Goal: Task Accomplishment & Management: Use online tool/utility

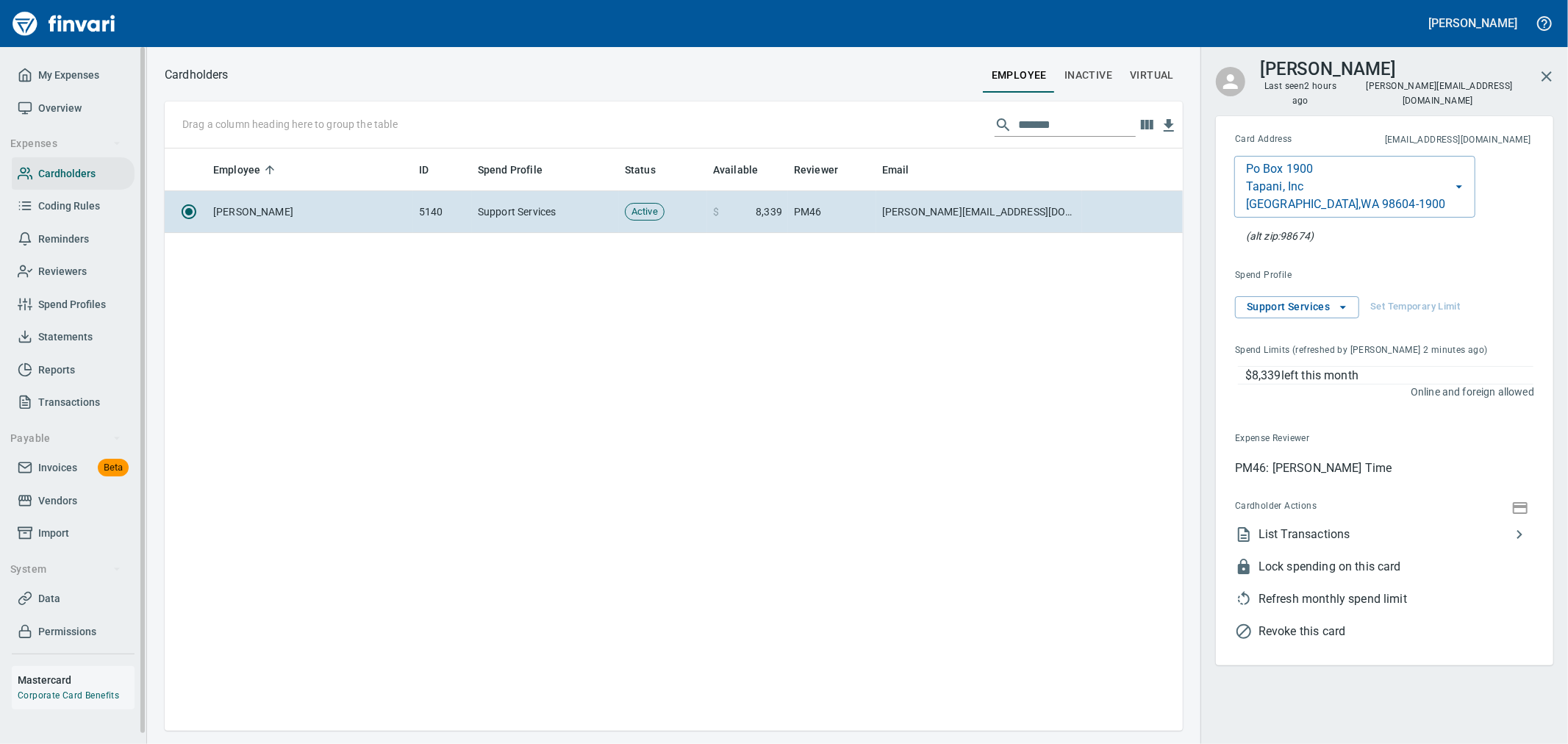
scroll to position [570, 1006]
click at [64, 70] on span "My Expenses" at bounding box center [68, 75] width 61 height 18
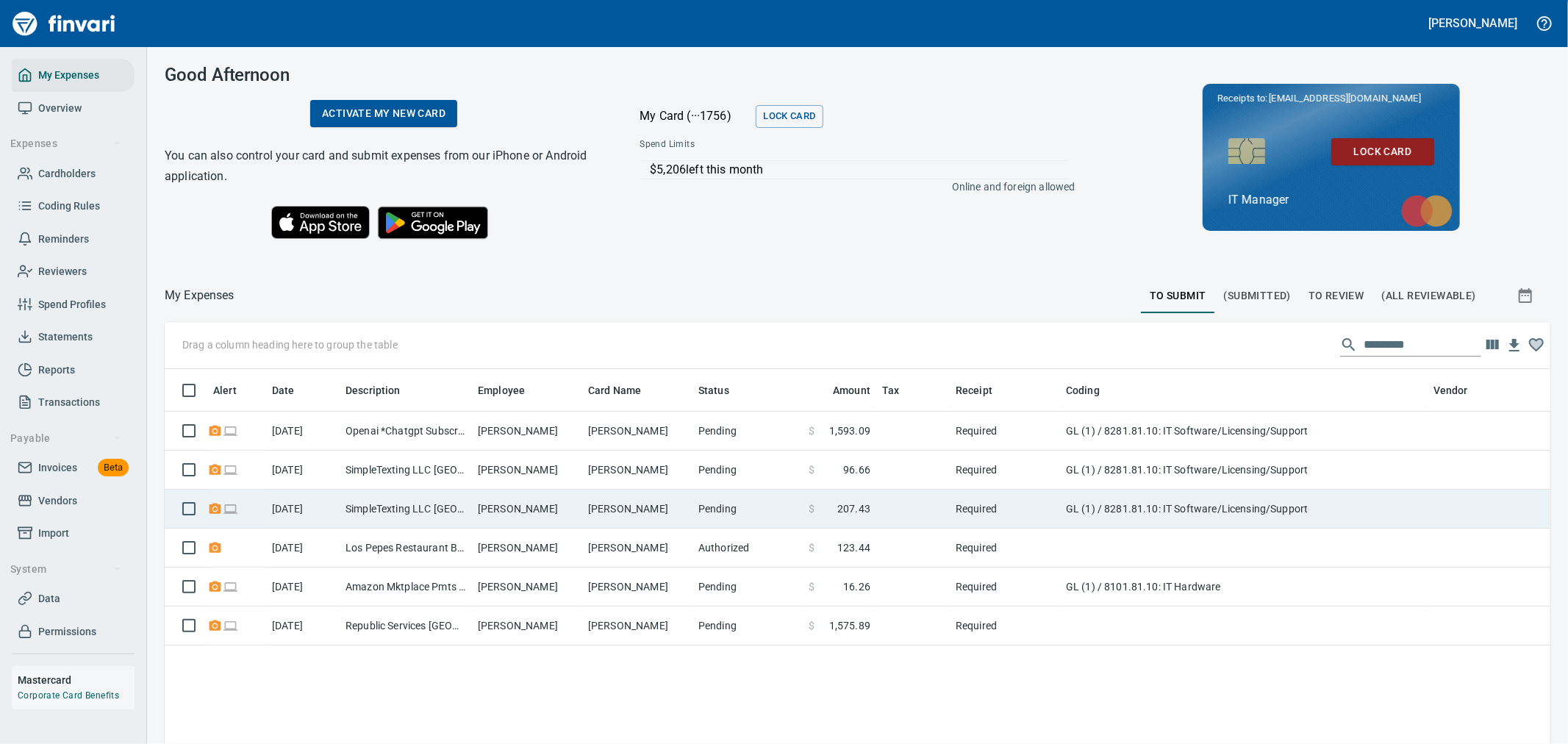
scroll to position [557, 1362]
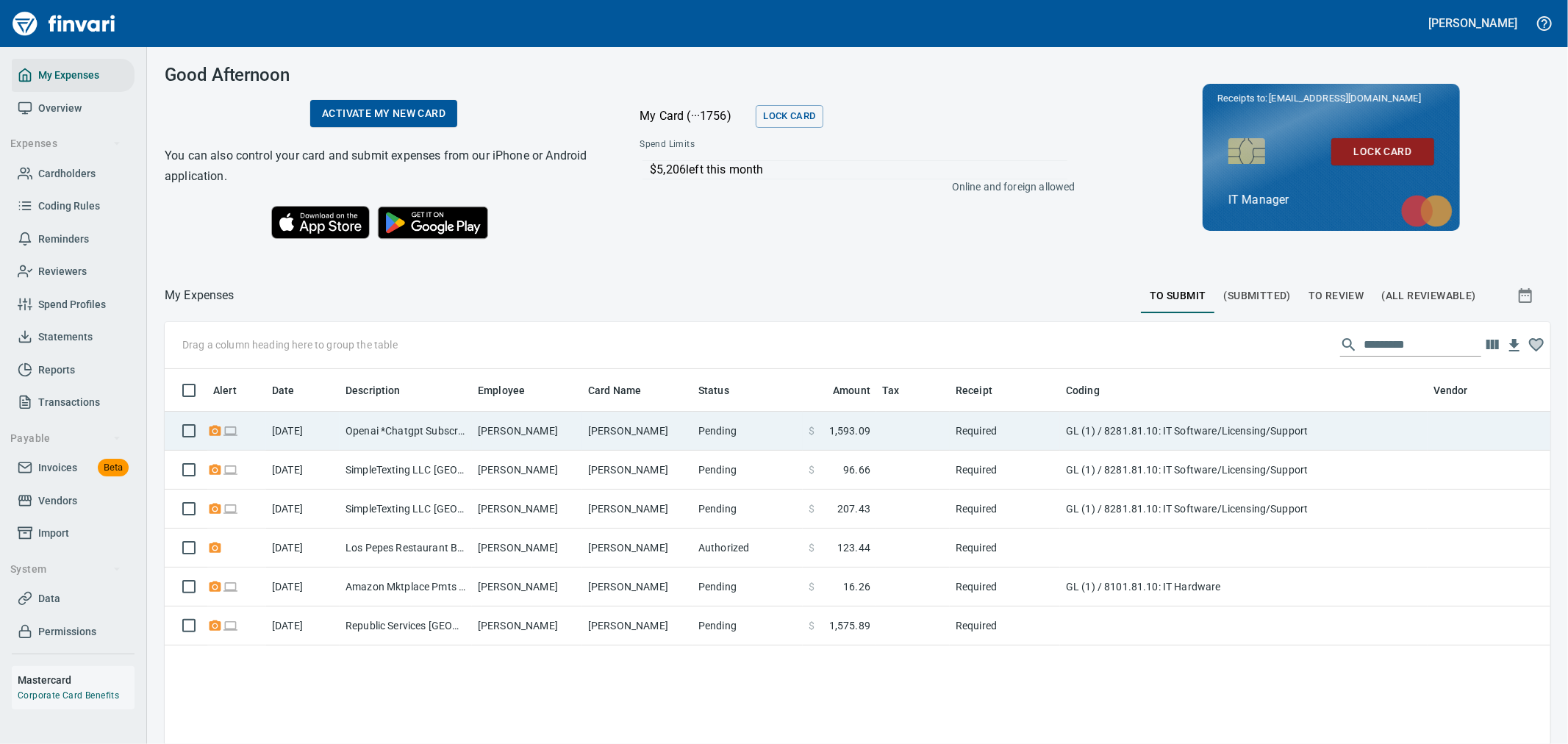
click at [846, 444] on td "$ 1,593.09" at bounding box center [840, 431] width 74 height 39
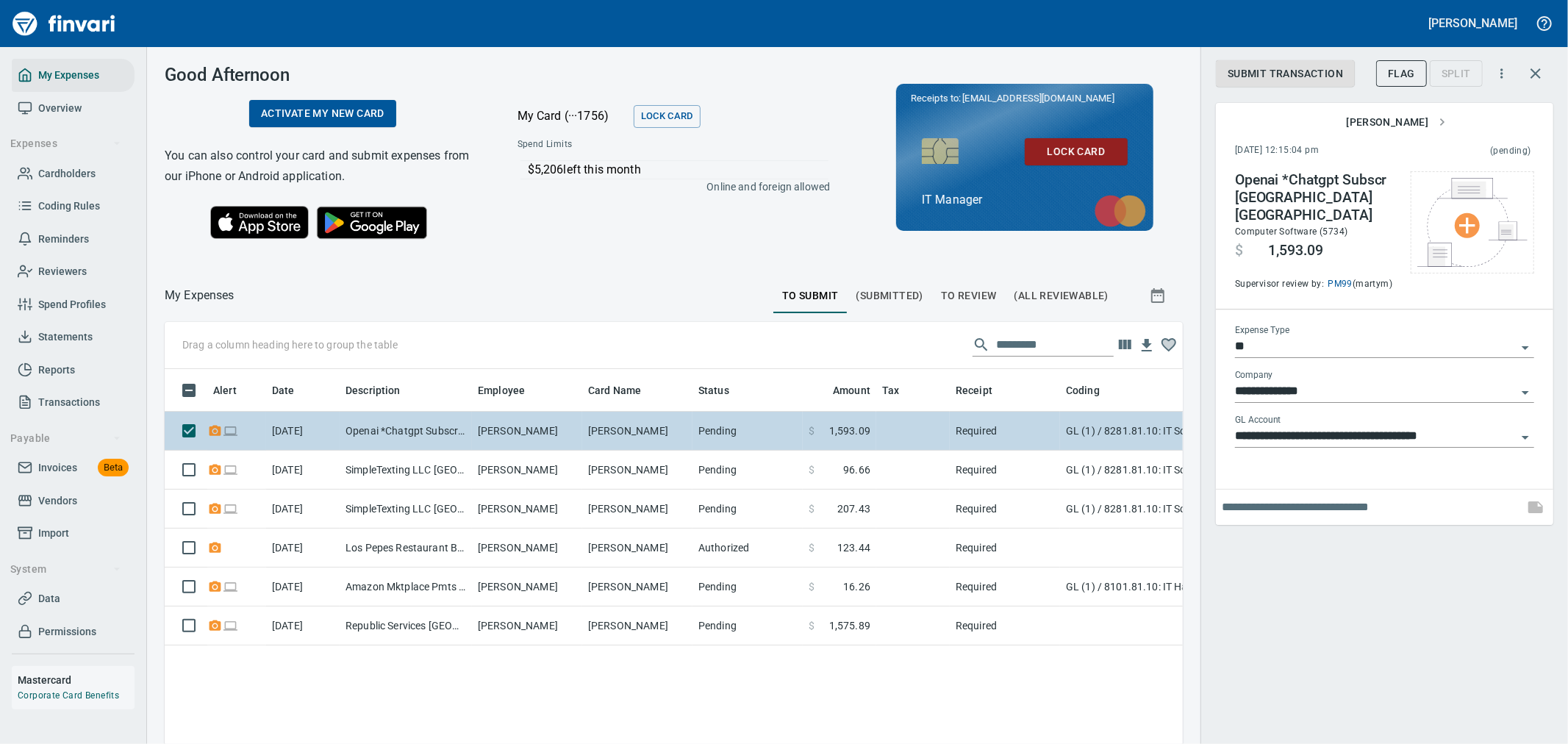
scroll to position [557, 994]
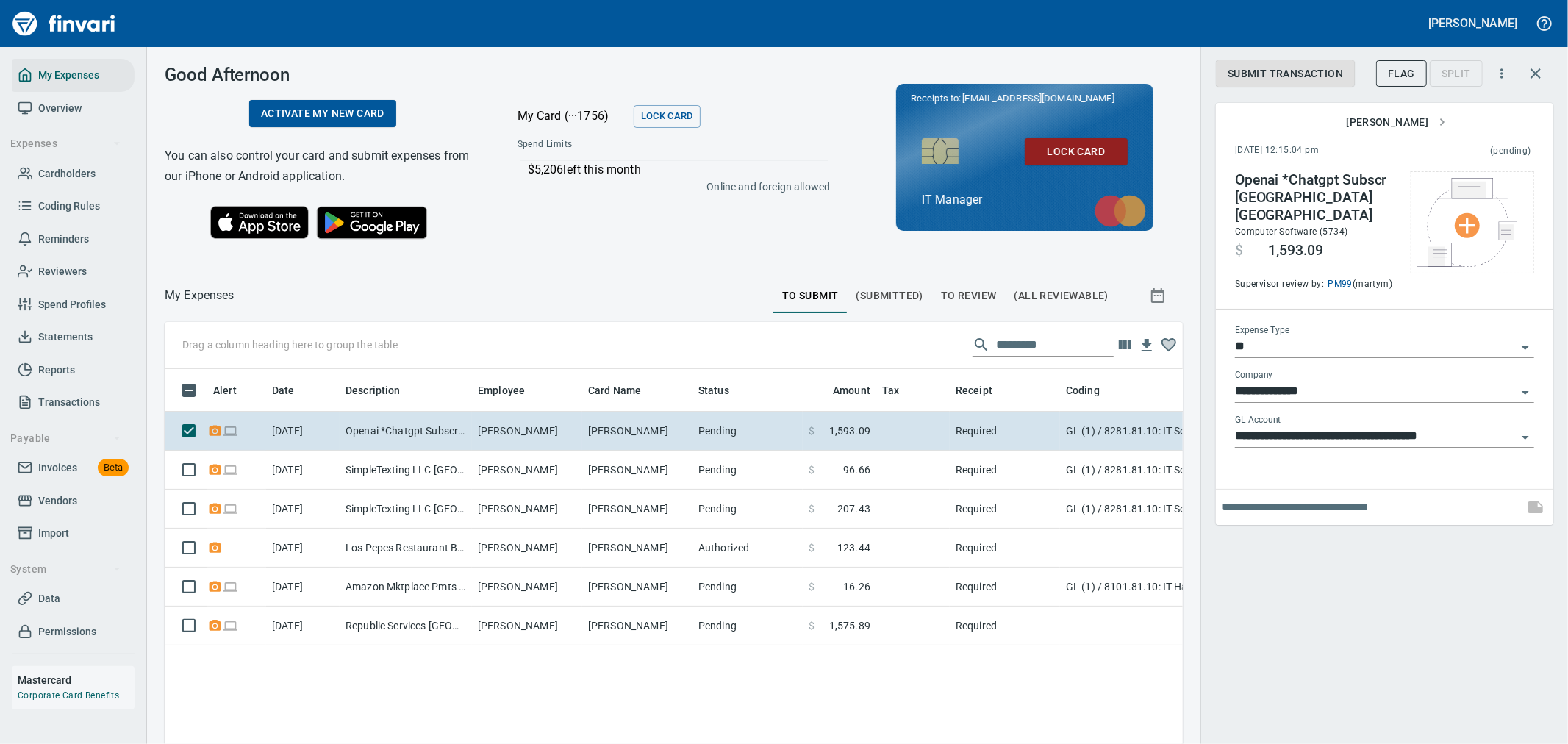
click at [951, 295] on span "To Review" at bounding box center [969, 296] width 56 height 18
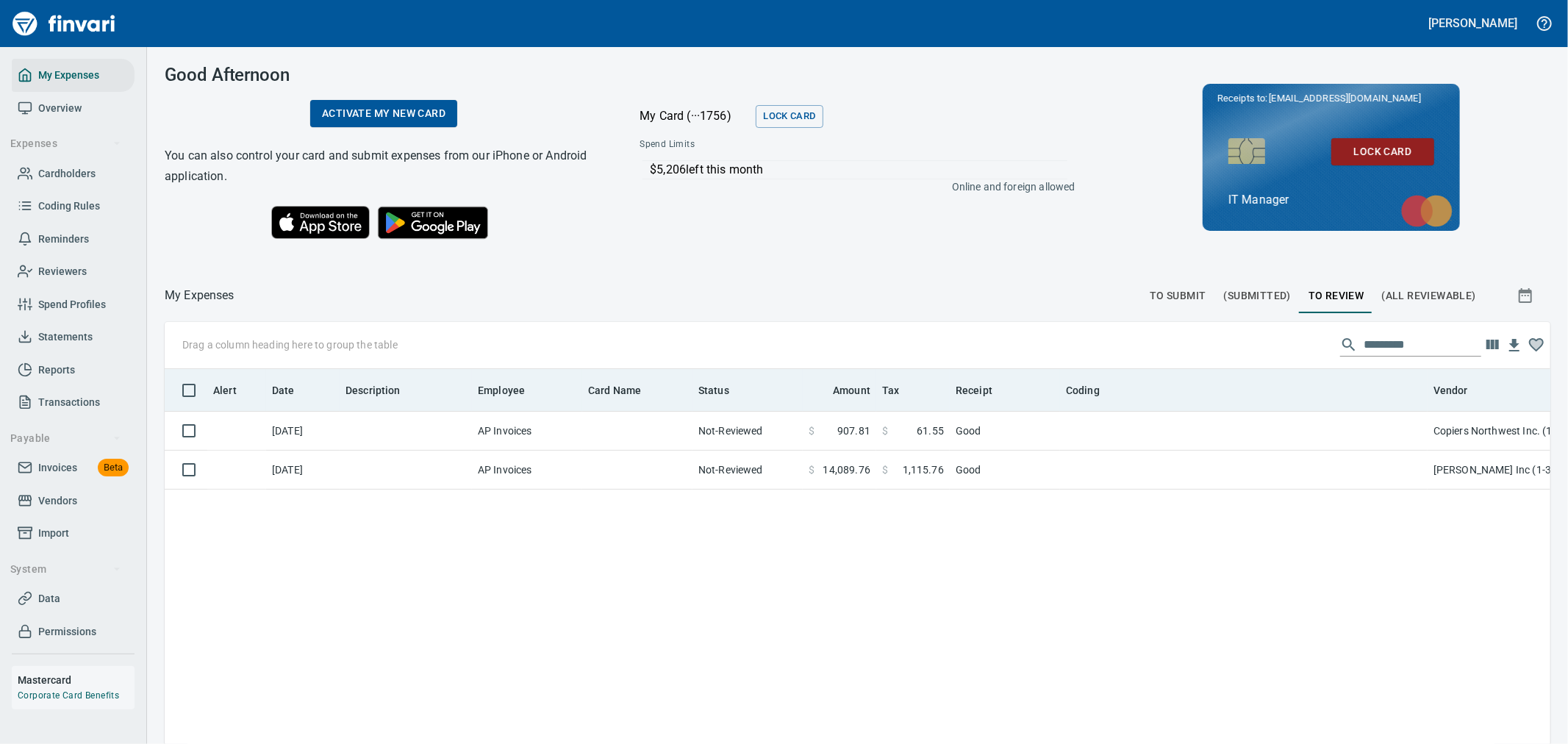
scroll to position [1, 1]
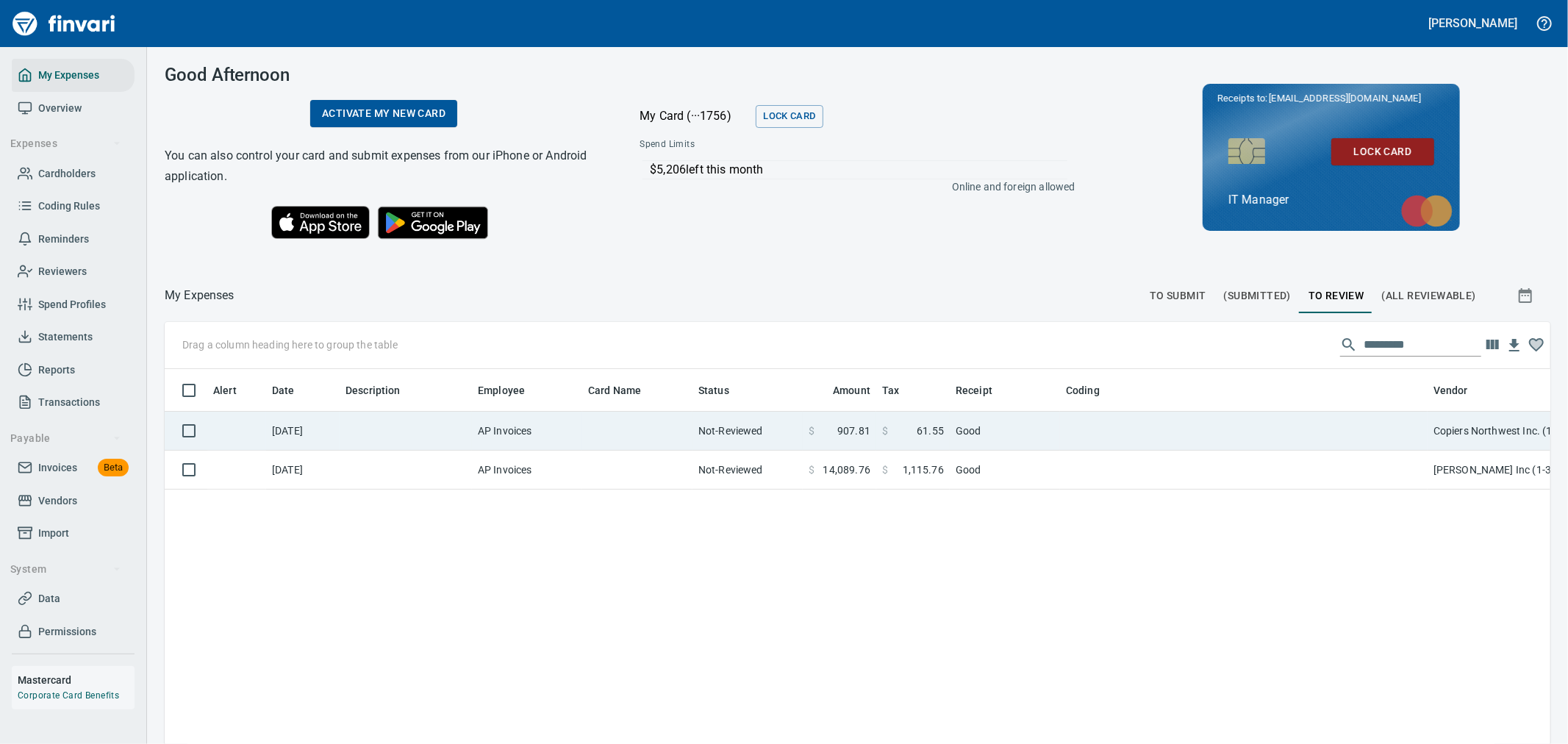
click at [784, 421] on td "Not-Reviewed" at bounding box center [748, 431] width 110 height 39
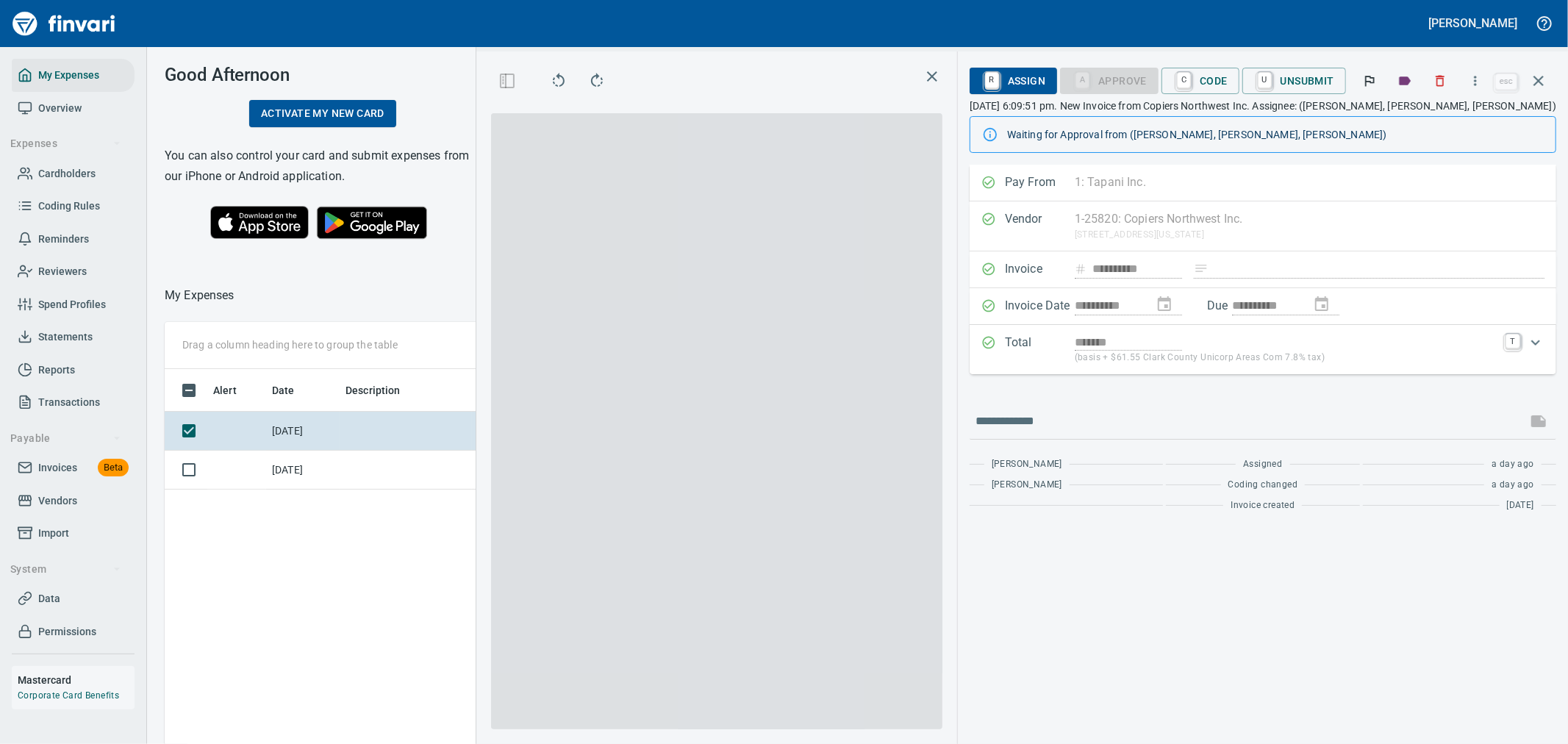
scroll to position [557, 994]
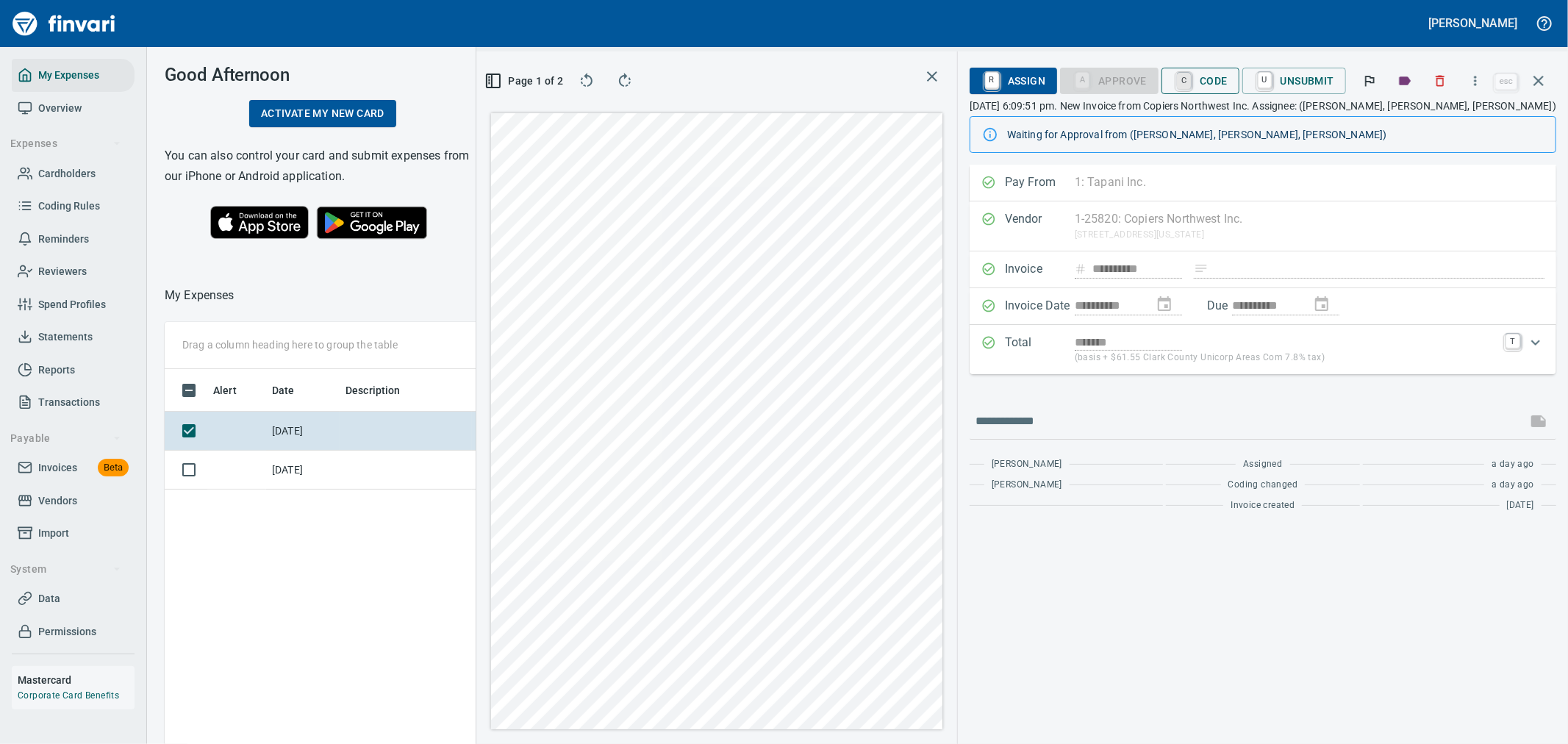
click at [1189, 76] on link "C" at bounding box center [1184, 81] width 14 height 16
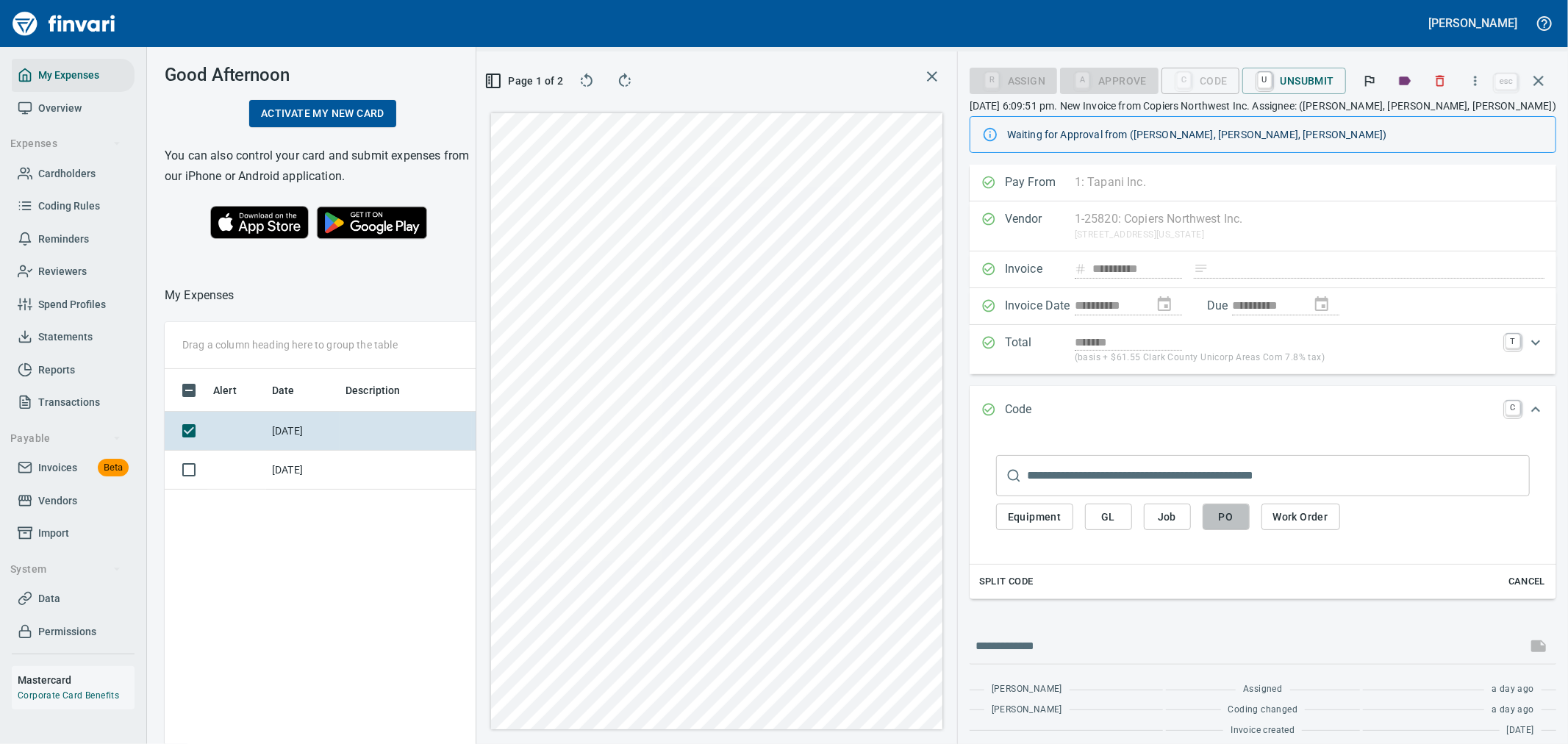
click at [1231, 519] on span "PO" at bounding box center [1227, 517] width 24 height 18
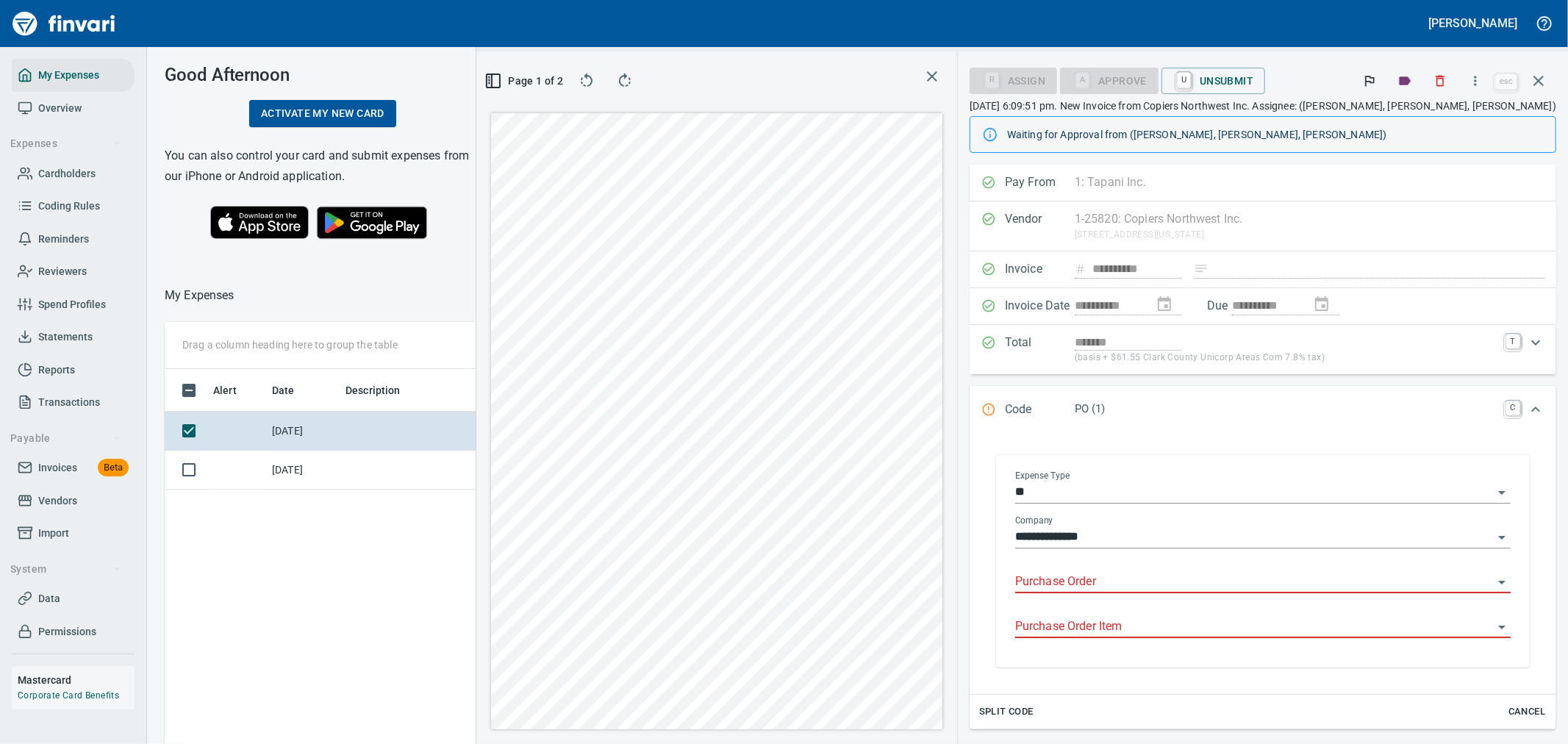
click at [1191, 576] on input "Purchase Order" at bounding box center [1254, 582] width 478 height 21
type input "******"
click at [1275, 423] on div "Code PO (1) C" at bounding box center [1263, 410] width 587 height 49
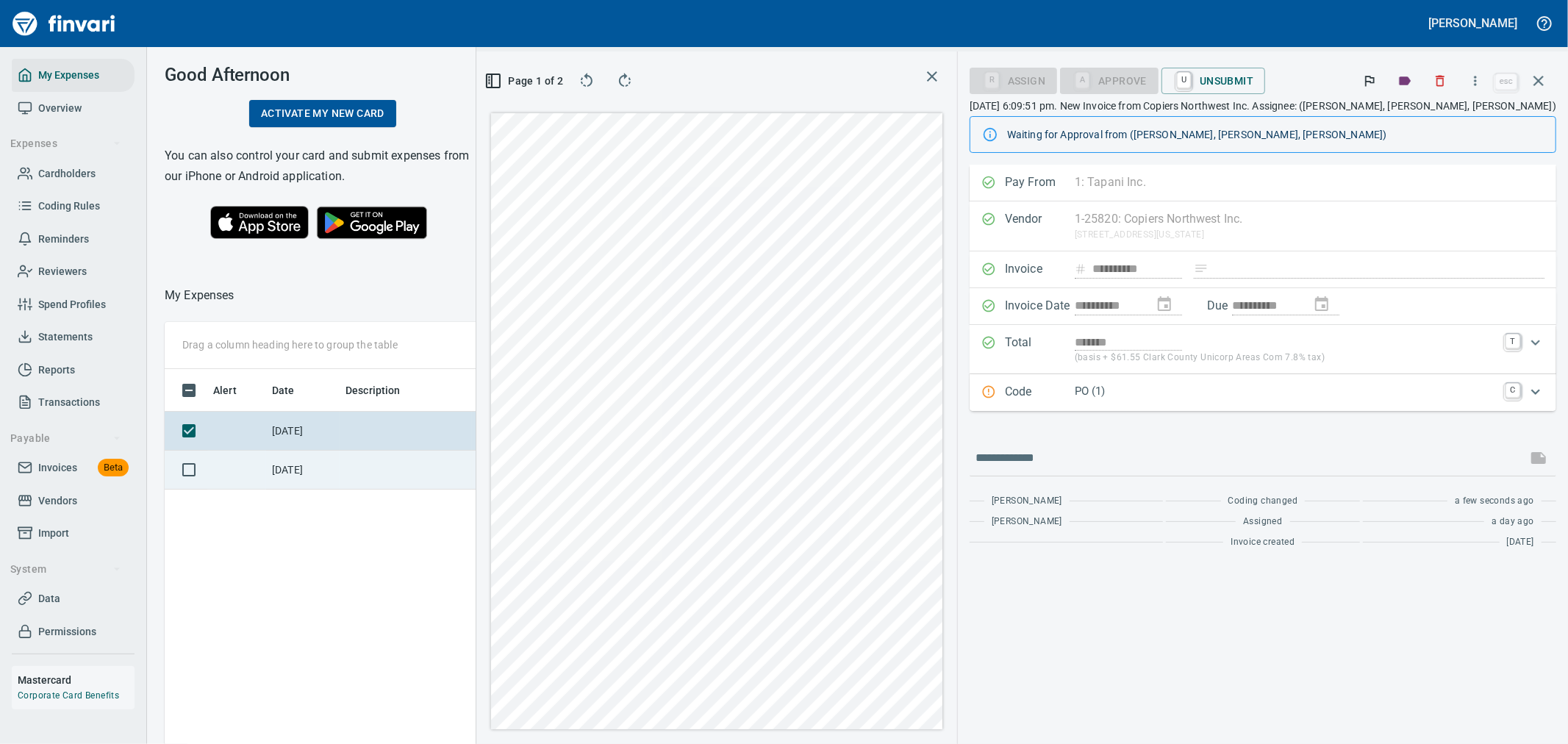
click at [413, 484] on td at bounding box center [406, 470] width 132 height 39
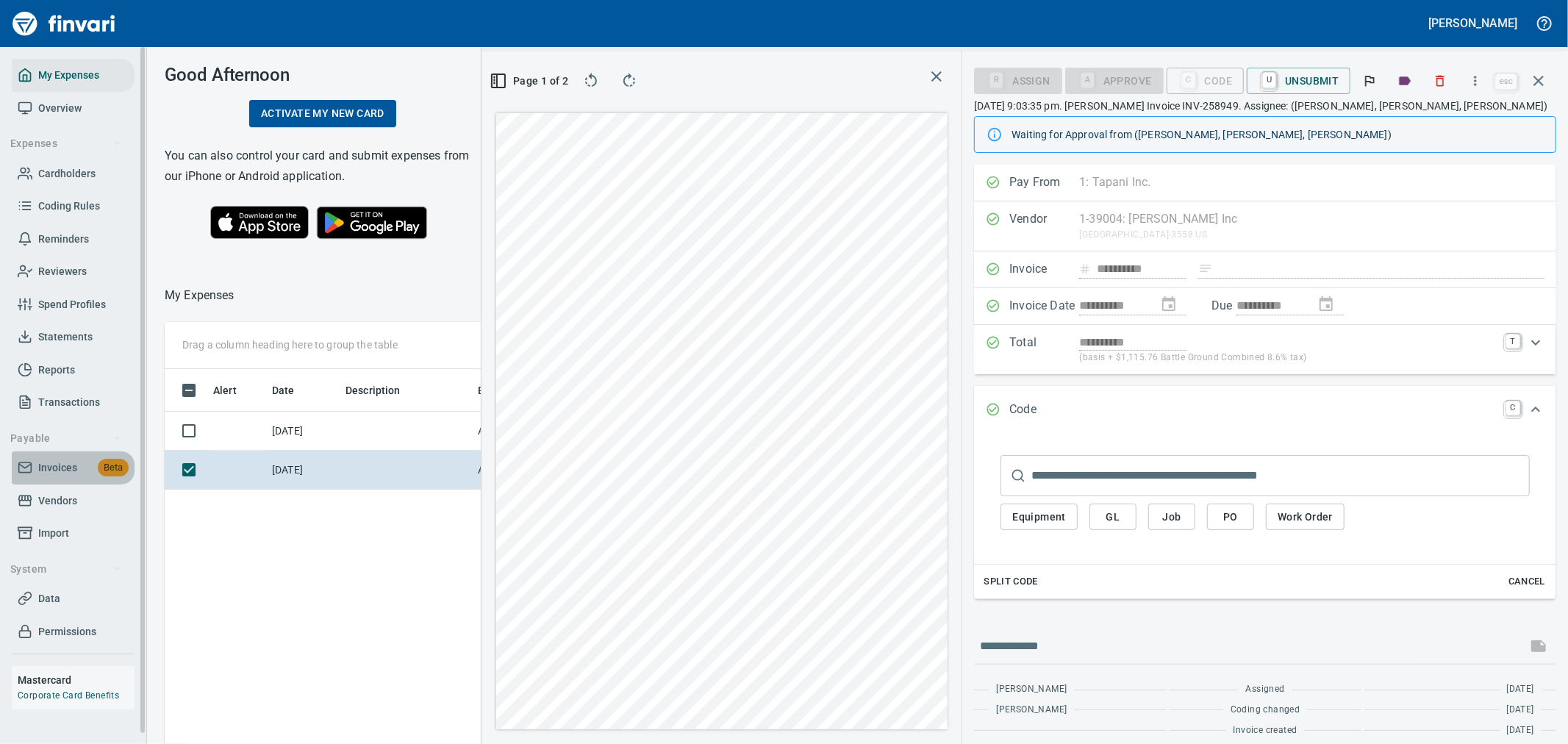
click at [51, 465] on span "Invoices" at bounding box center [57, 468] width 39 height 18
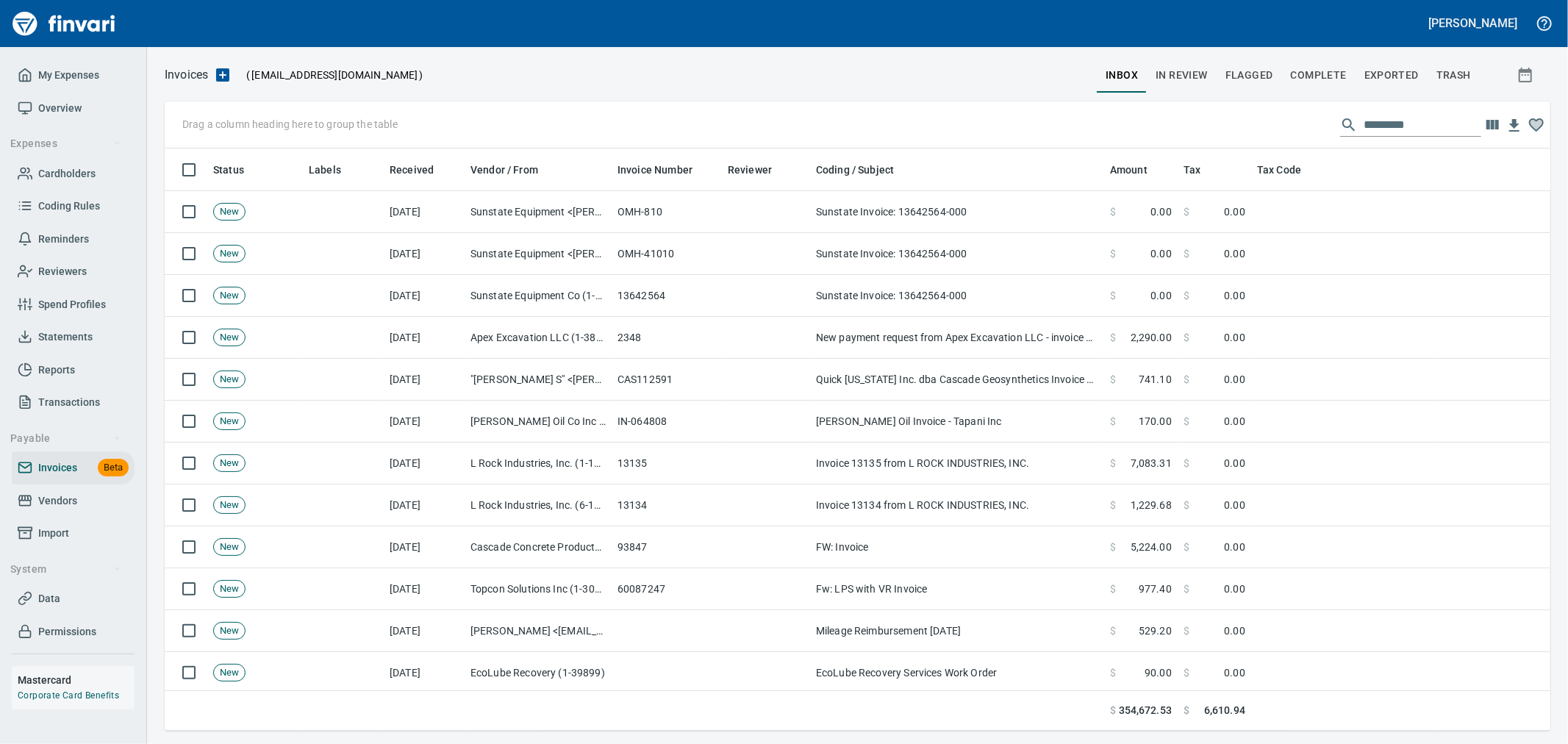
scroll to position [570, 1362]
click at [1381, 114] on input "text" at bounding box center [1423, 125] width 118 height 24
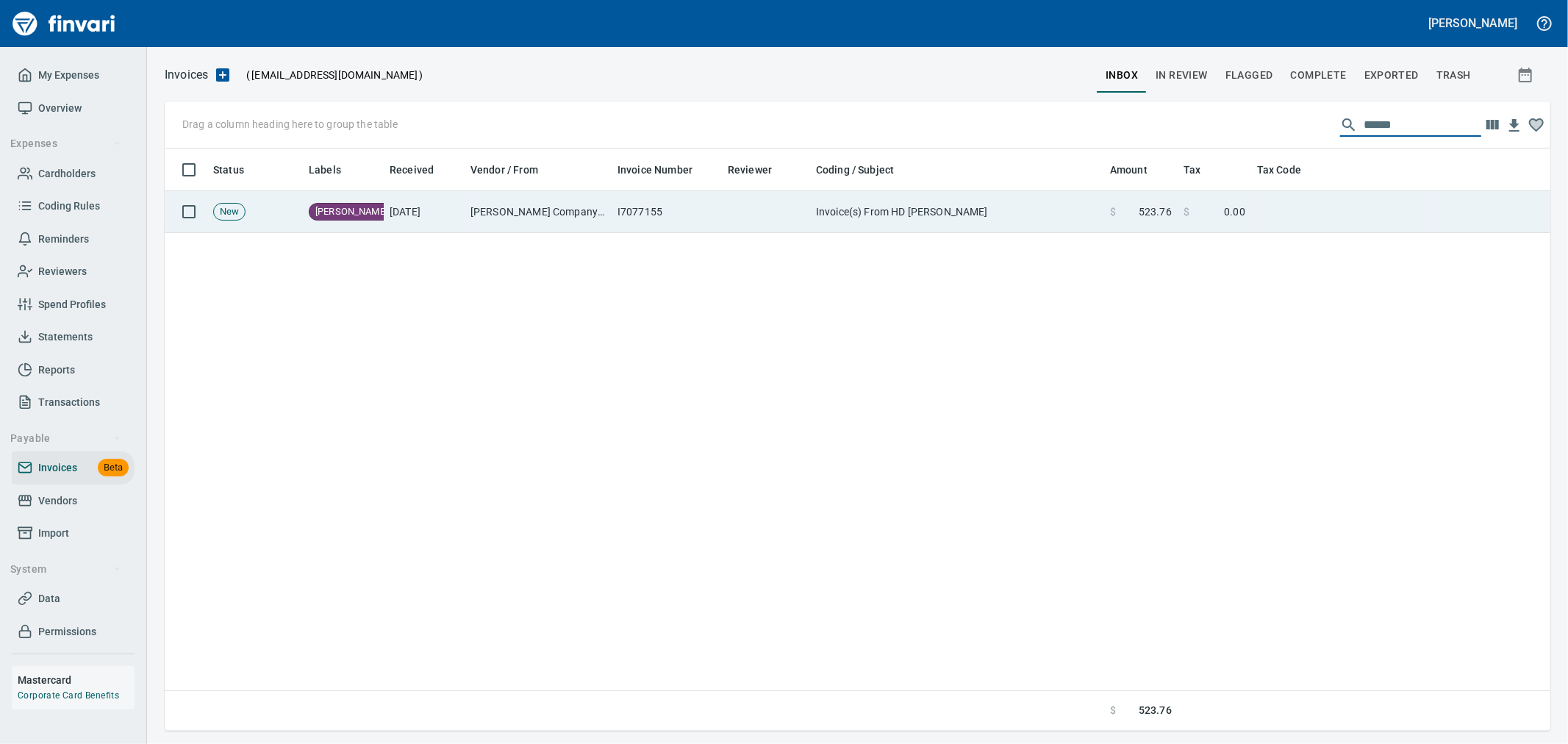
type input "******"
click at [812, 207] on td "Invoice(s) From HD [PERSON_NAME]" at bounding box center [957, 212] width 294 height 42
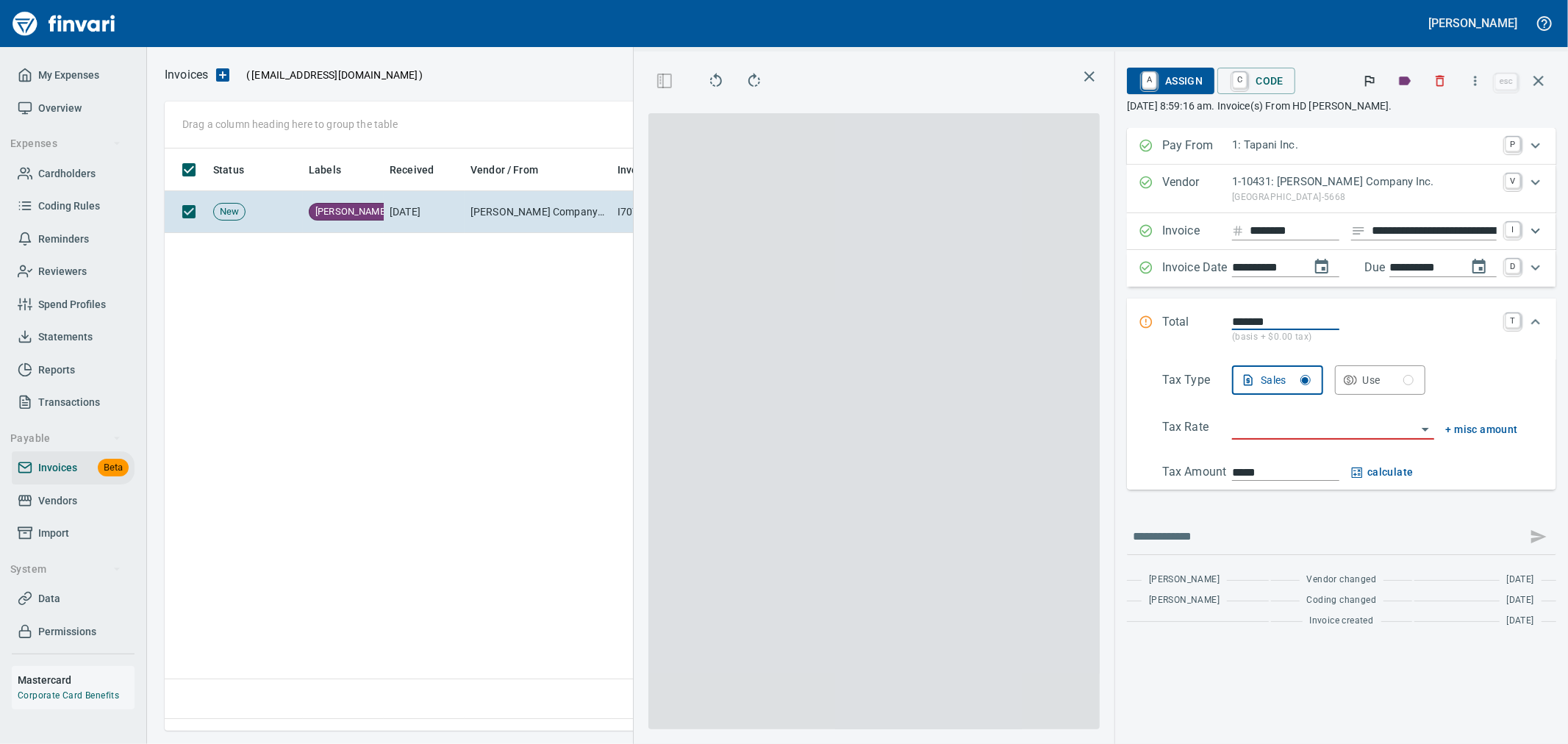
scroll to position [557, 1006]
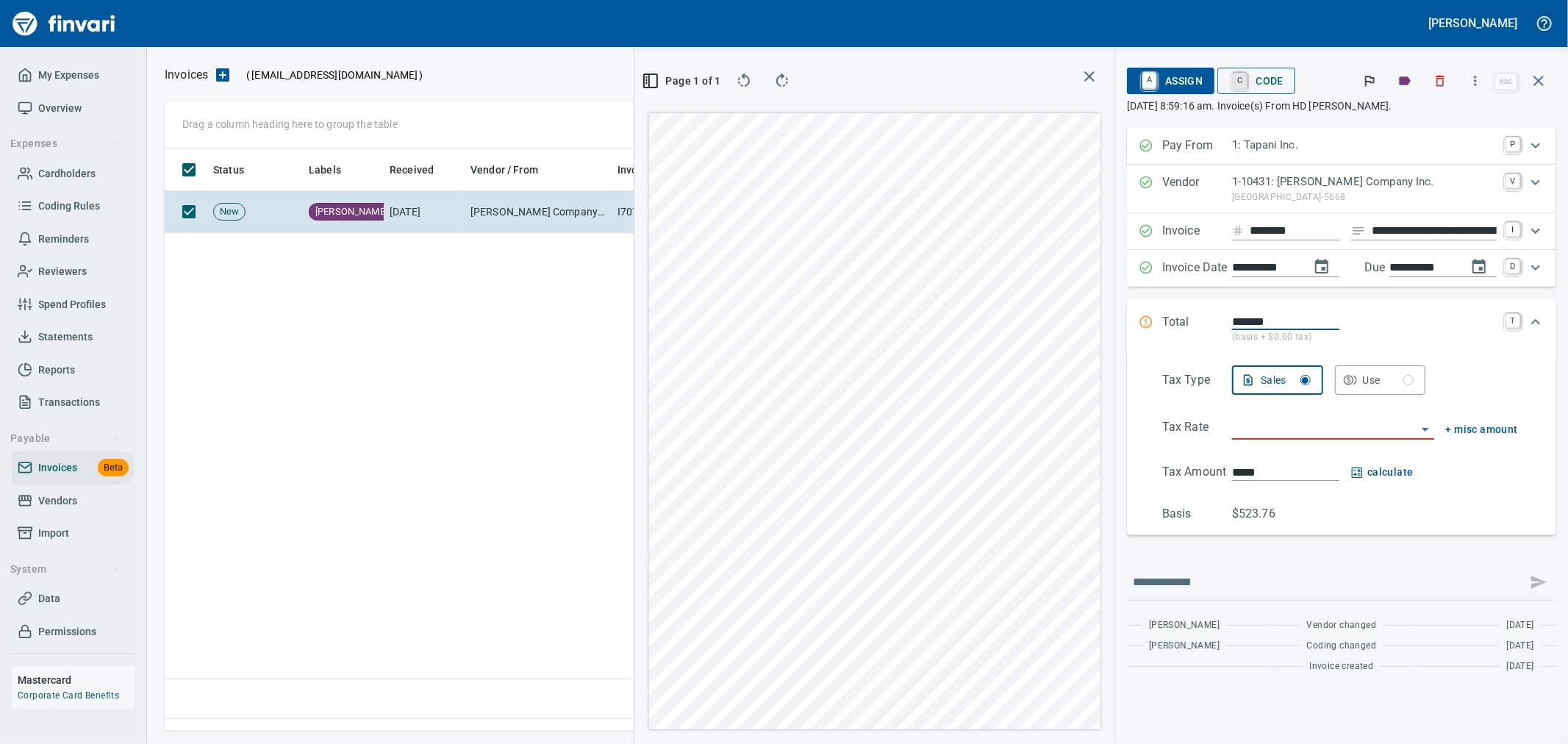
drag, startPoint x: 1242, startPoint y: 74, endPoint x: 1253, endPoint y: 152, distance: 79.3
click at [1241, 74] on link "C" at bounding box center [1240, 80] width 14 height 16
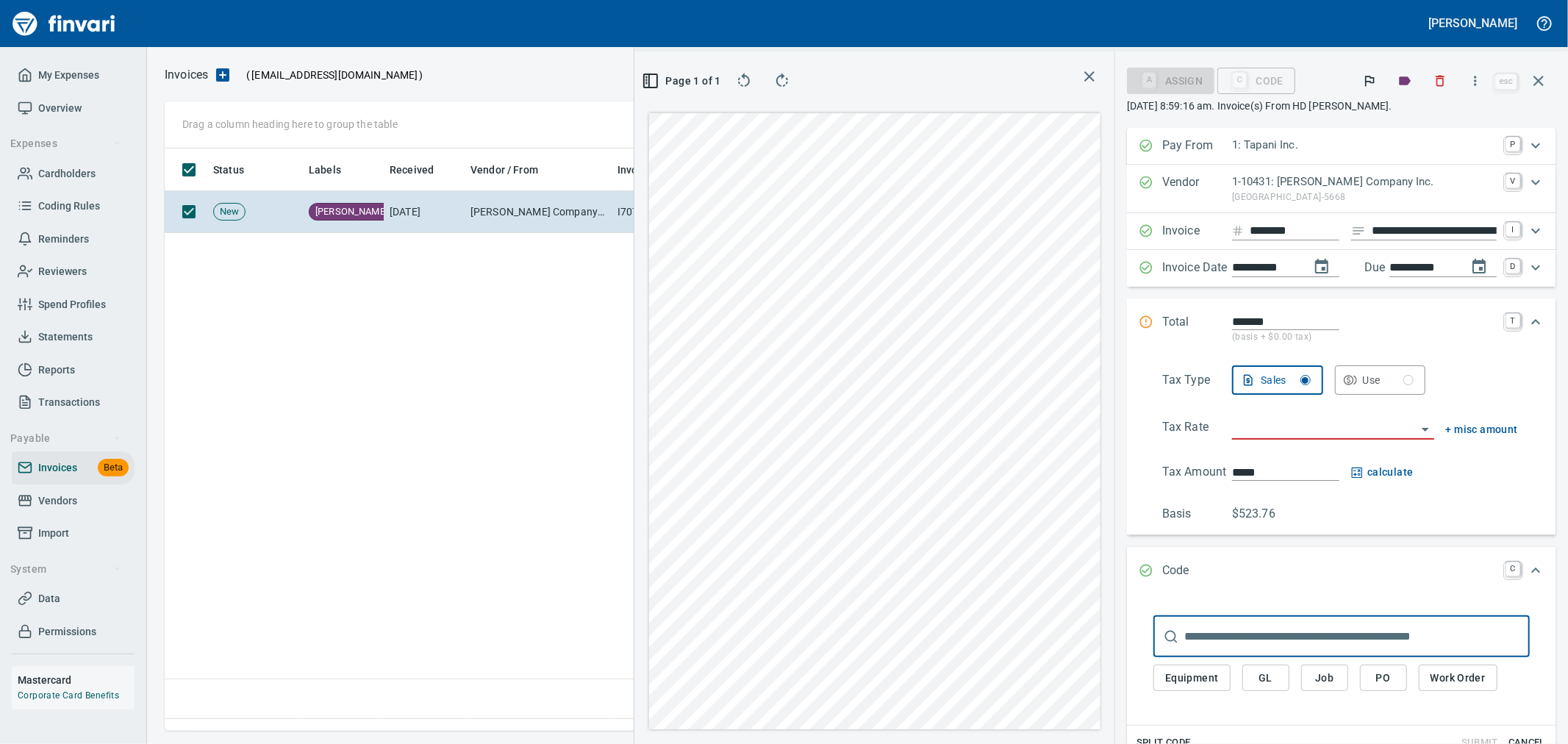
click at [1372, 680] on span "PO" at bounding box center [1384, 678] width 24 height 18
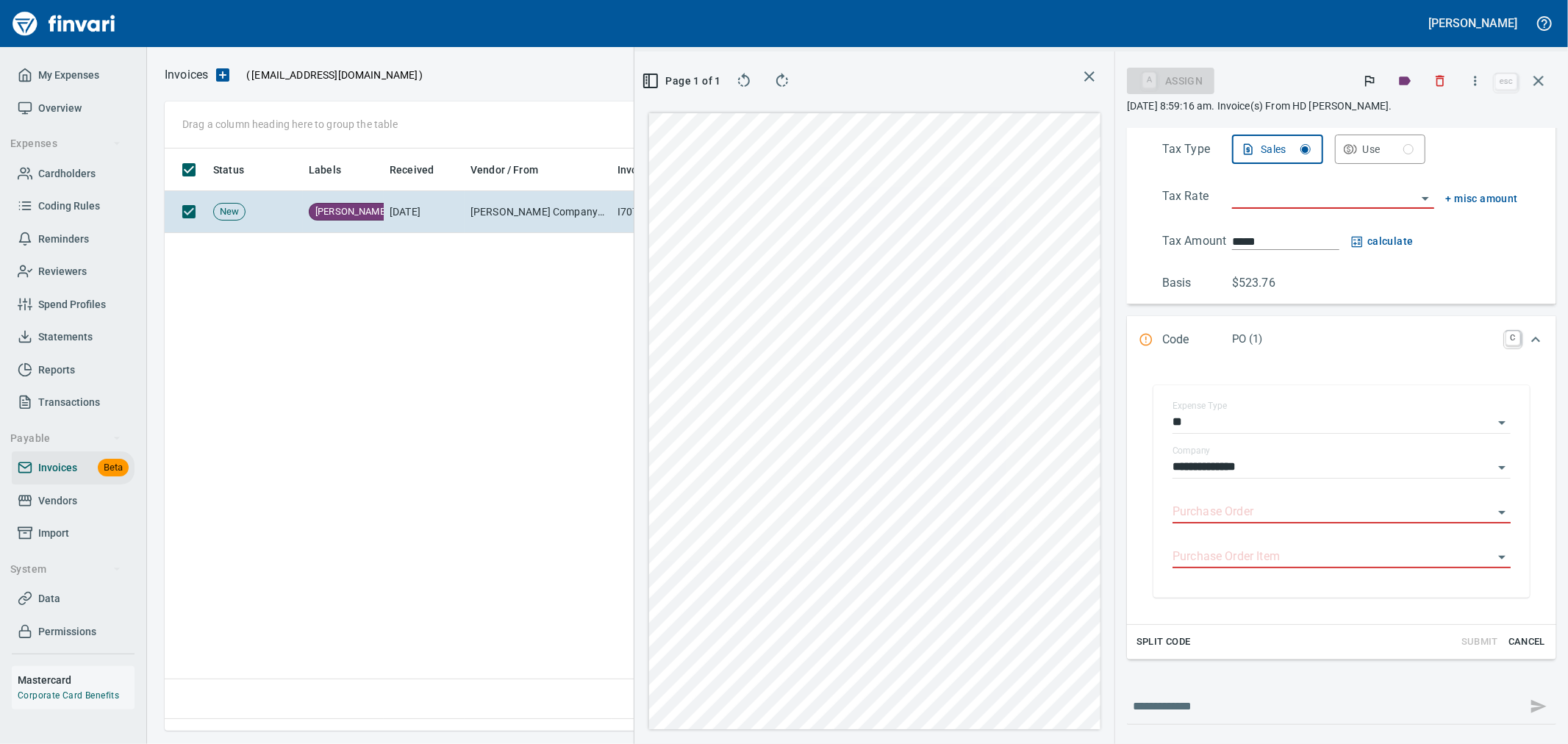
scroll to position [303, 0]
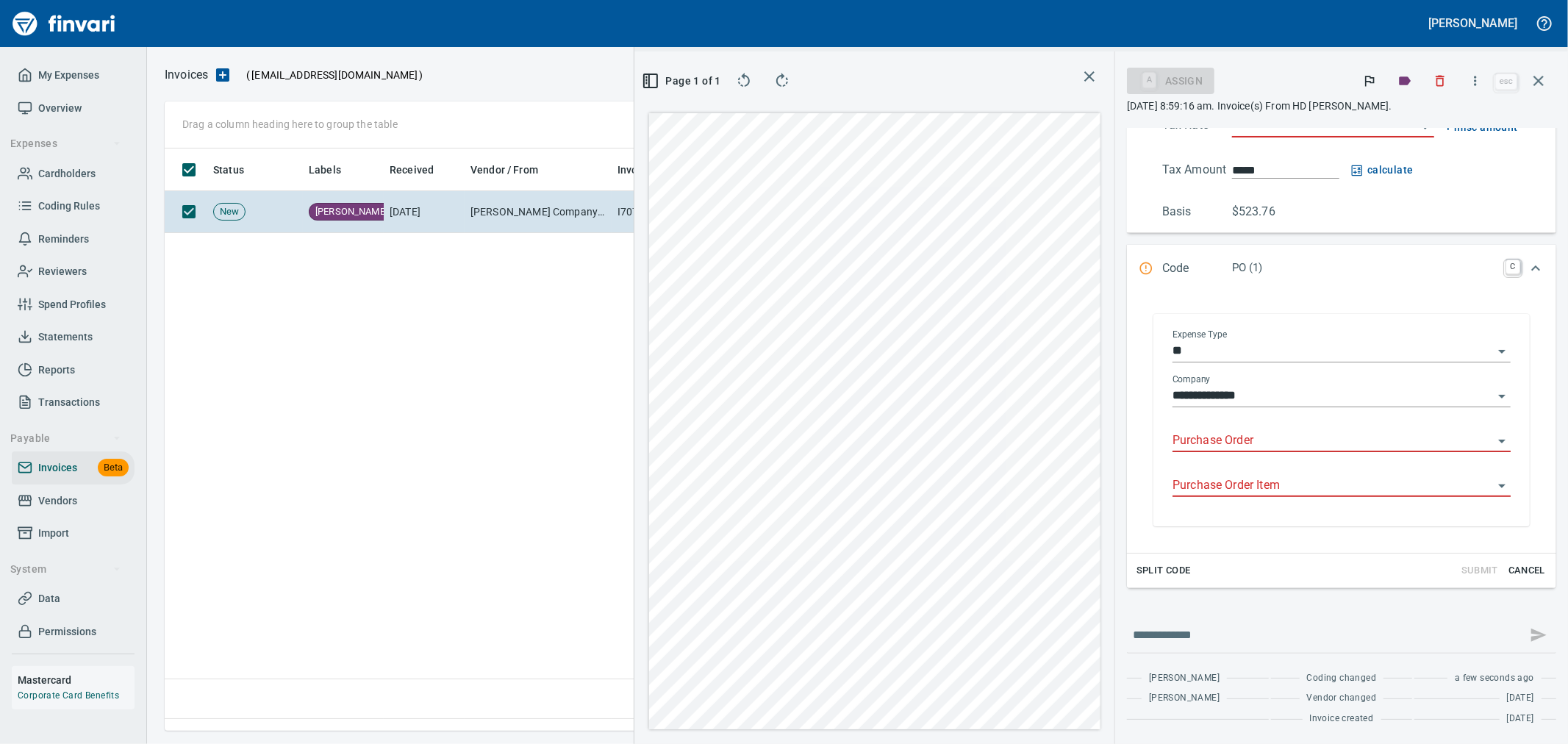
click at [1243, 451] on input "Purchase Order" at bounding box center [1333, 441] width 321 height 21
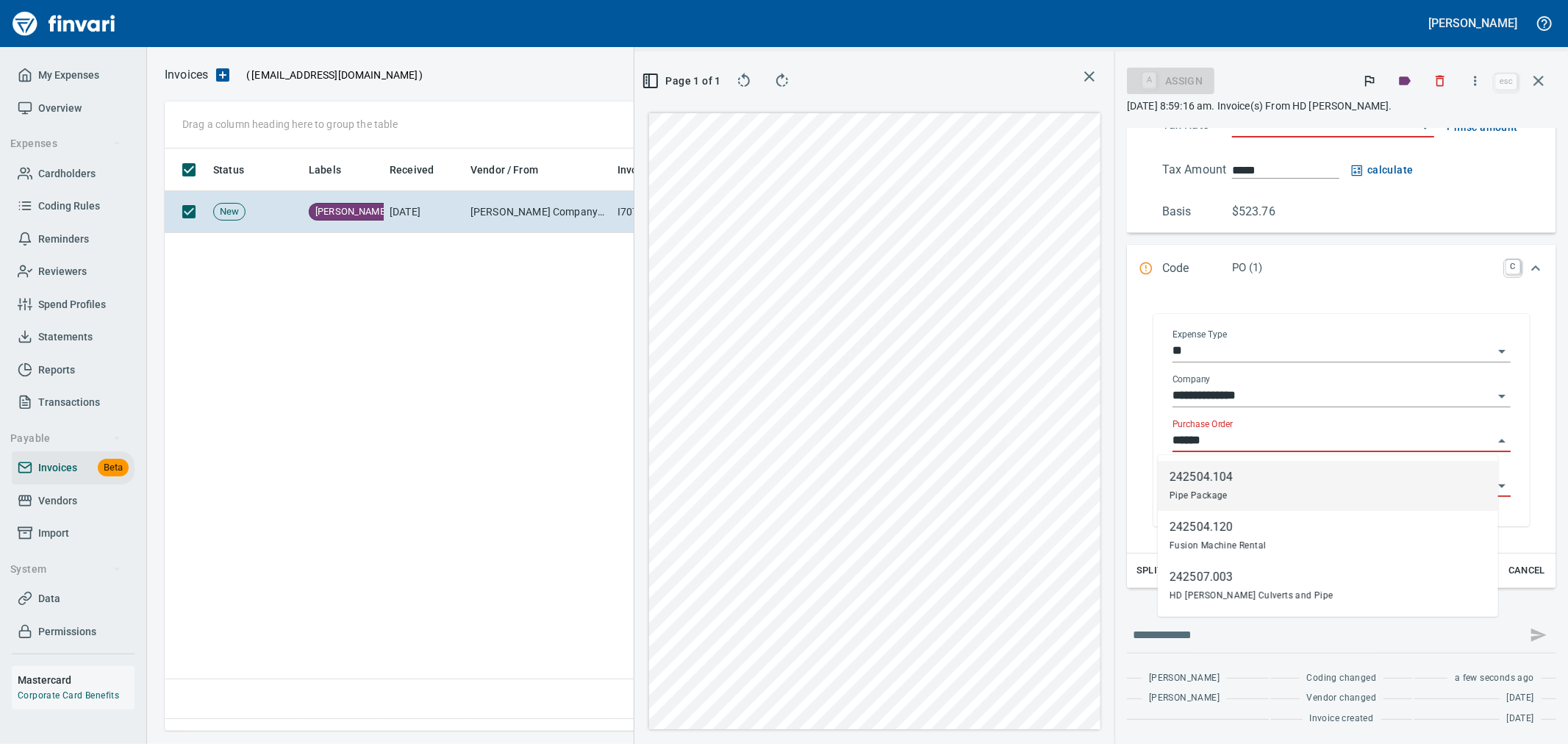
scroll to position [557, 1006]
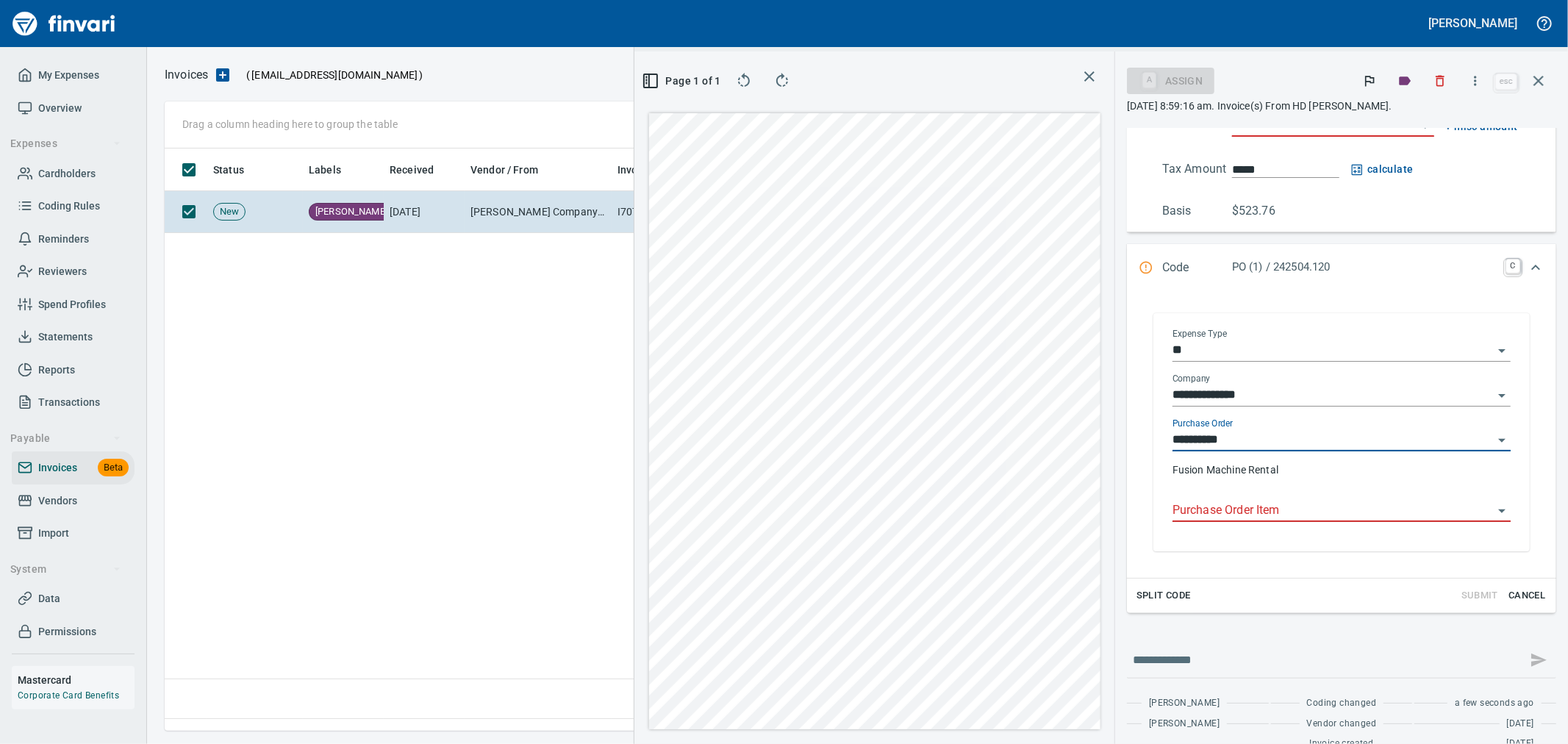
type input "**********"
click at [1215, 513] on input "Purchase Order Item" at bounding box center [1333, 511] width 321 height 21
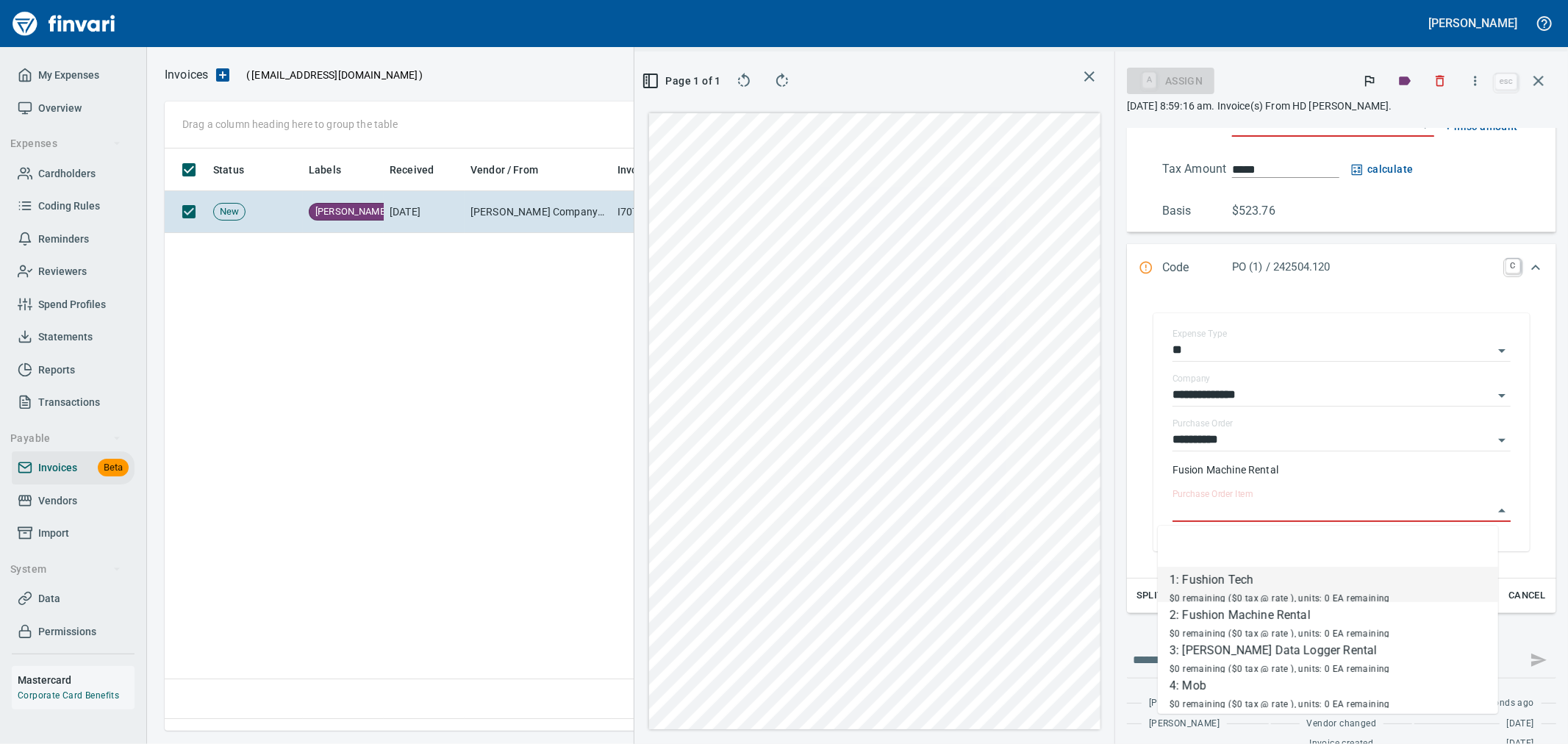
click at [1244, 593] on span "$0 remaining ($0 tax @ rate ), units: 0 EA remaining" at bounding box center [1280, 598] width 221 height 10
type input "**********"
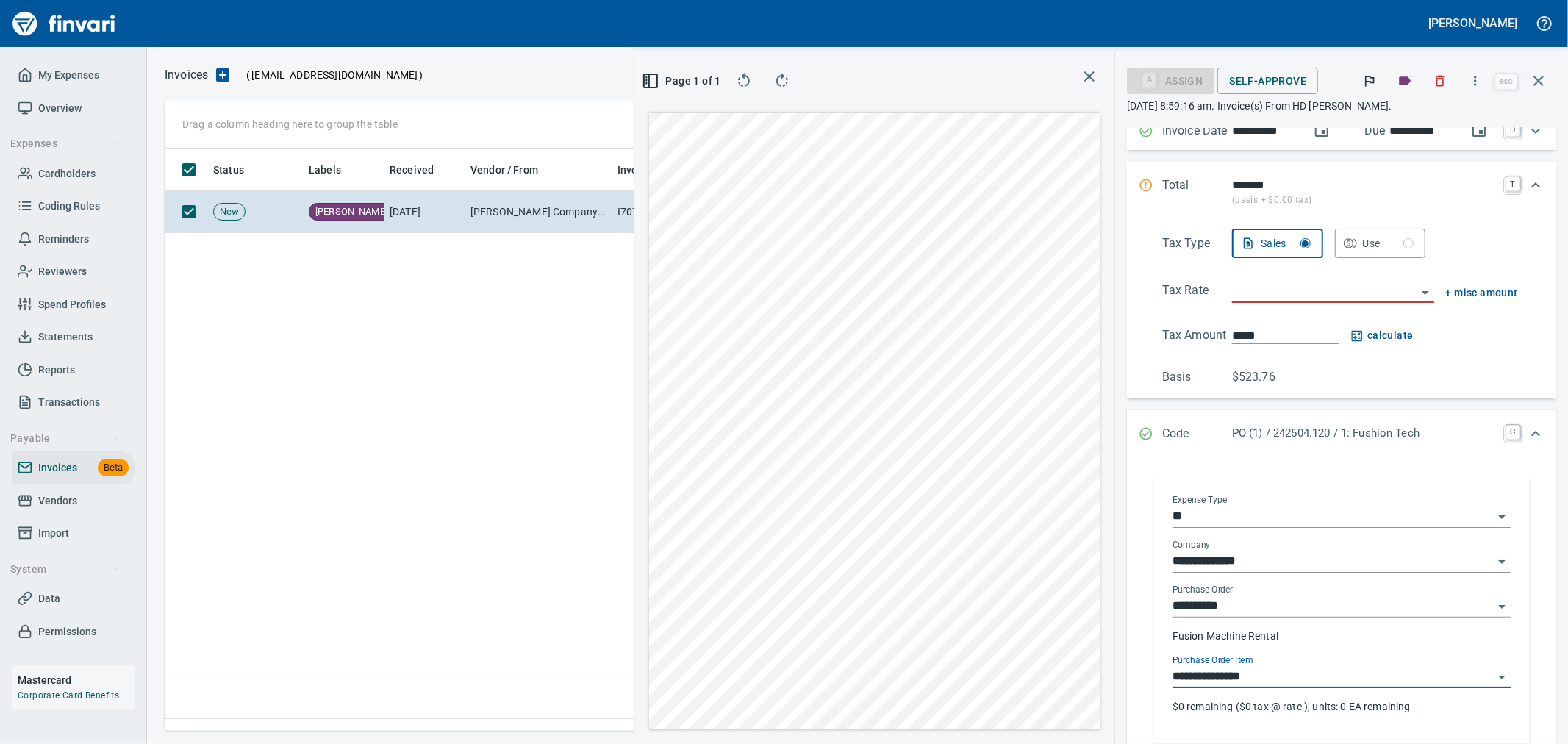
scroll to position [354, 0]
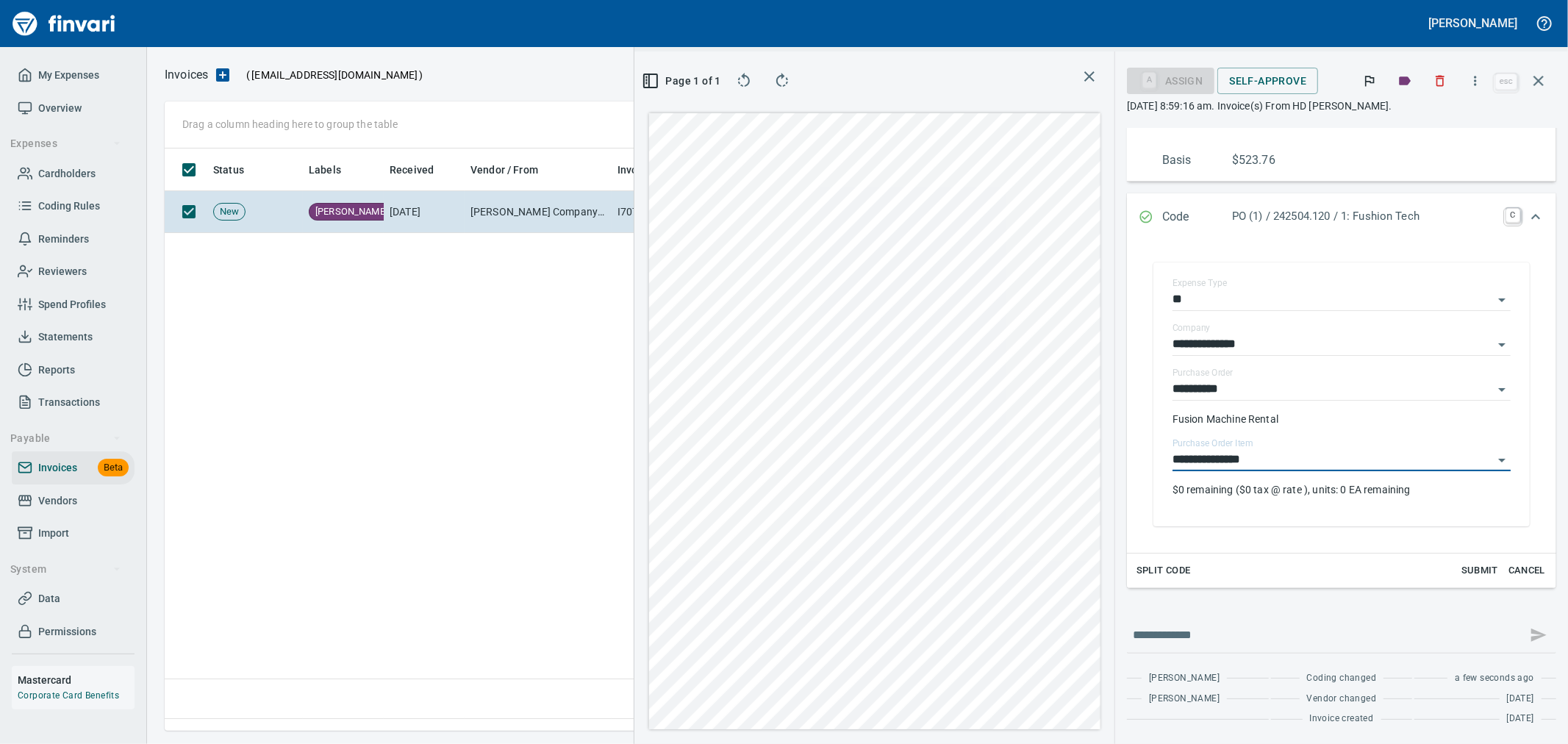
click at [1507, 564] on span "Cancel" at bounding box center [1527, 570] width 40 height 17
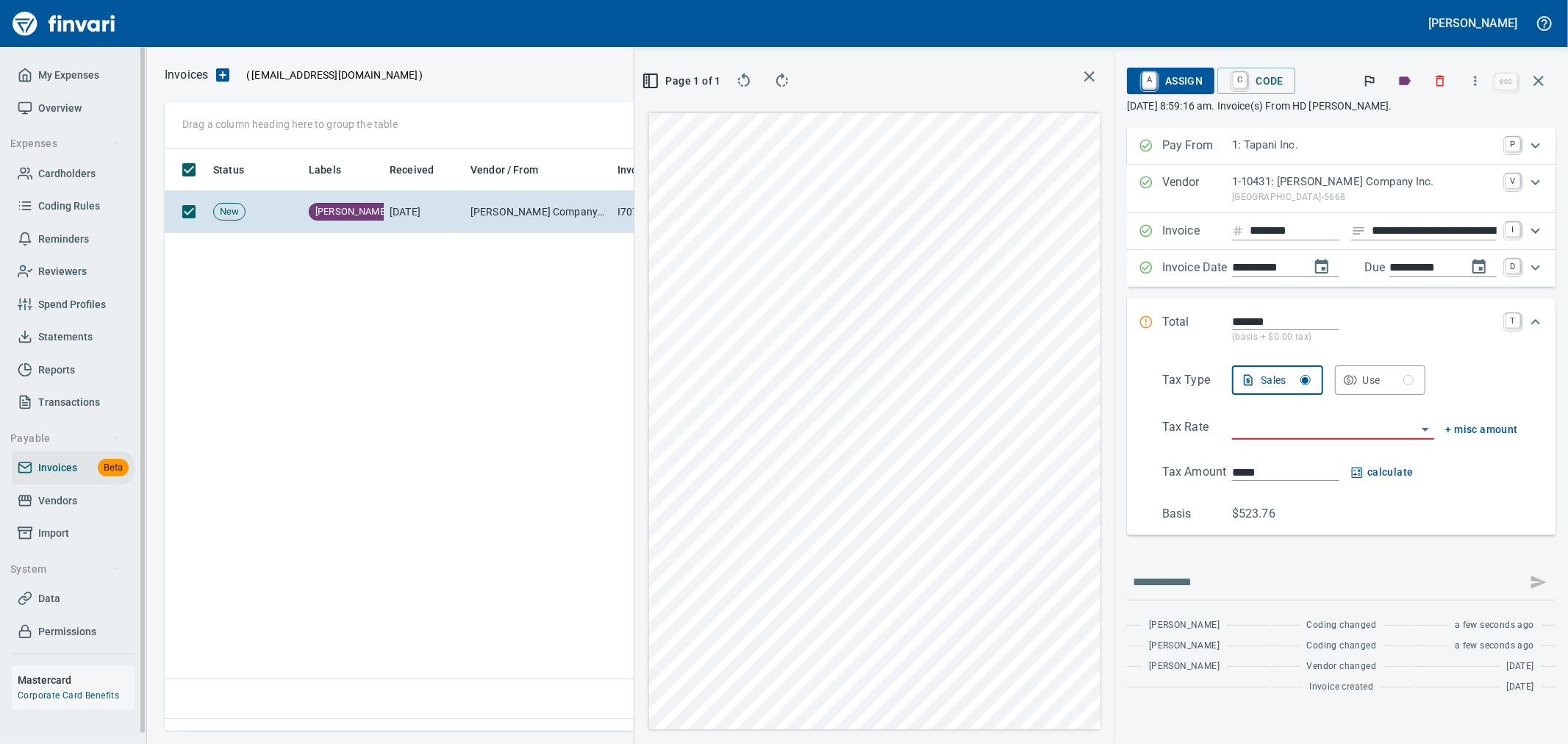
scroll to position [0, 0]
